Goal: Task Accomplishment & Management: Use online tool/utility

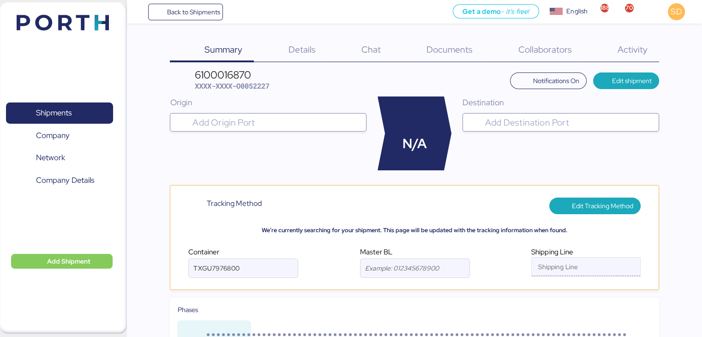
click at [559, 267] on input "Shipping Line" at bounding box center [577, 269] width 92 height 11
click at [618, 202] on span "Edit Tracking Method" at bounding box center [601, 205] width 61 height 11
click at [607, 206] on span "Save Changes" at bounding box center [612, 205] width 41 height 11
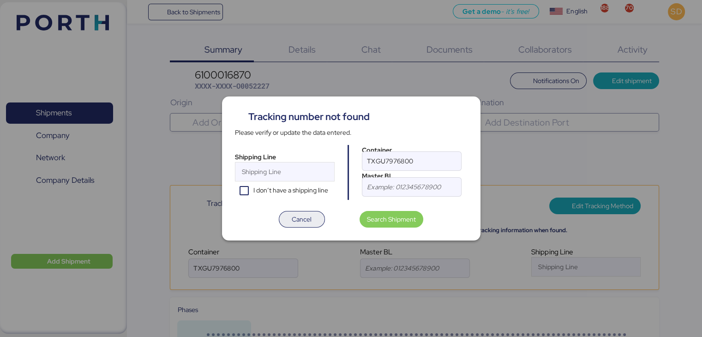
click at [312, 224] on span "Cancel" at bounding box center [301, 219] width 31 height 13
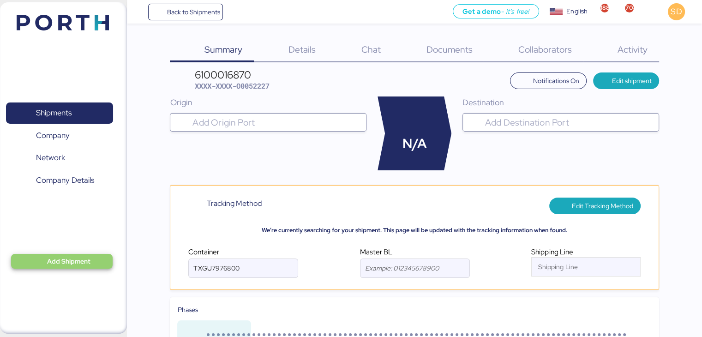
click at [70, 267] on span "Add Shipment" at bounding box center [61, 261] width 101 height 15
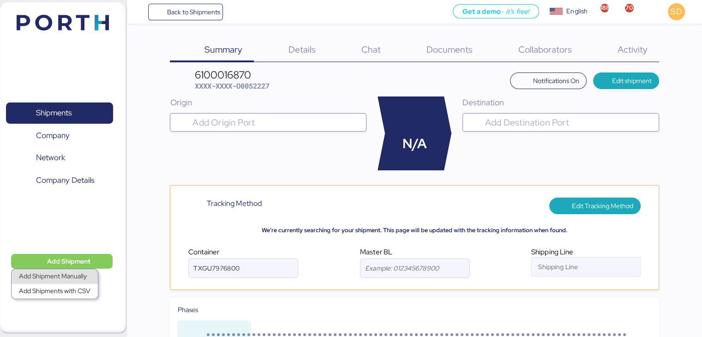
click at [64, 277] on div "Add Shipment Manually" at bounding box center [54, 276] width 71 height 13
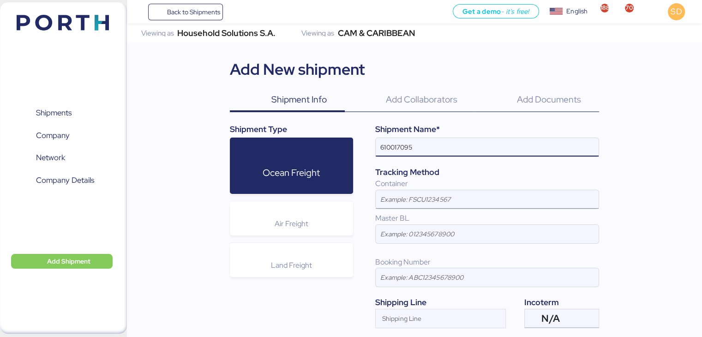
type input "610017095"
click at [456, 202] on input at bounding box center [486, 199] width 223 height 18
click at [493, 193] on input at bounding box center [486, 199] width 223 height 18
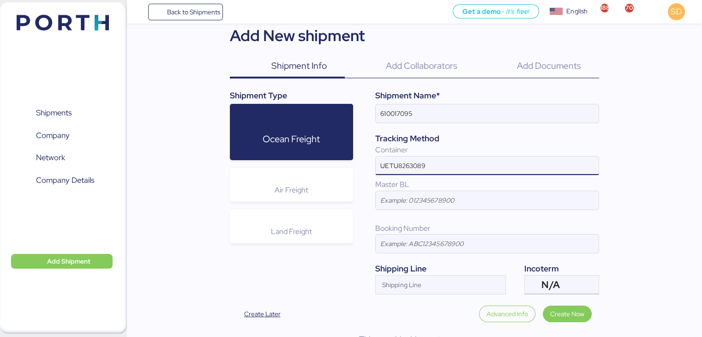
scroll to position [37, 0]
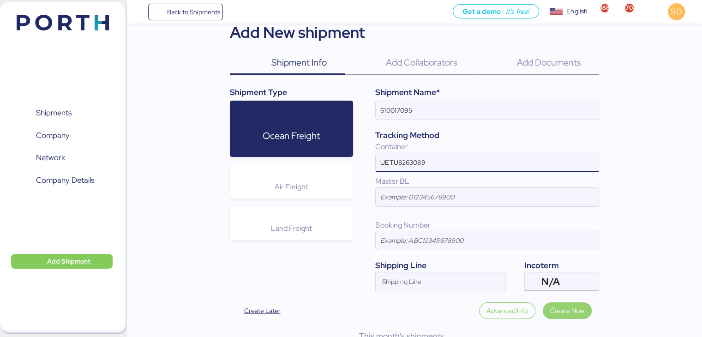
type input "UETU8263089"
click at [576, 315] on span "Create Now" at bounding box center [567, 310] width 34 height 11
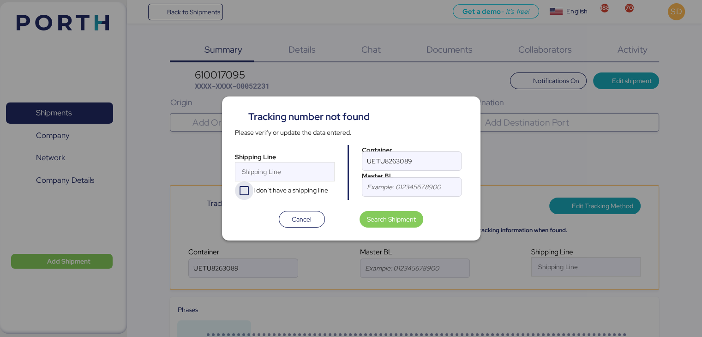
click at [248, 190] on div "I don’t have a shipping line" at bounding box center [244, 190] width 18 height 18
click at [373, 218] on span "Search Shipment" at bounding box center [391, 219] width 49 height 11
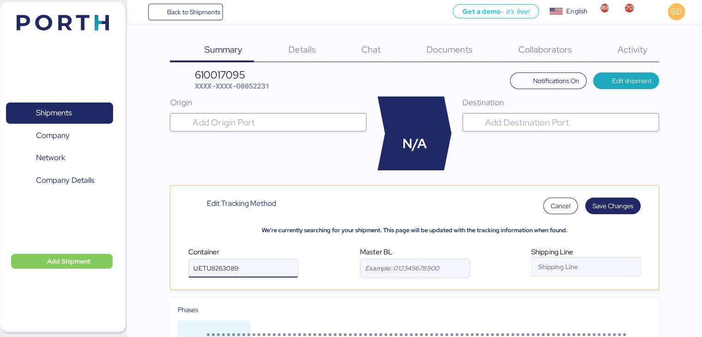
drag, startPoint x: 248, startPoint y: 267, endPoint x: 187, endPoint y: 268, distance: 61.4
click at [187, 268] on div "Container UETU8263089 Master BL Shipping Line Shipping Line" at bounding box center [414, 261] width 476 height 43
click at [256, 267] on input "UETU8263089" at bounding box center [243, 268] width 109 height 18
drag, startPoint x: 256, startPoint y: 267, endPoint x: 194, endPoint y: 268, distance: 62.7
click at [194, 268] on input "UETU8263089" at bounding box center [243, 268] width 109 height 18
